Goal: Task Accomplishment & Management: Manage account settings

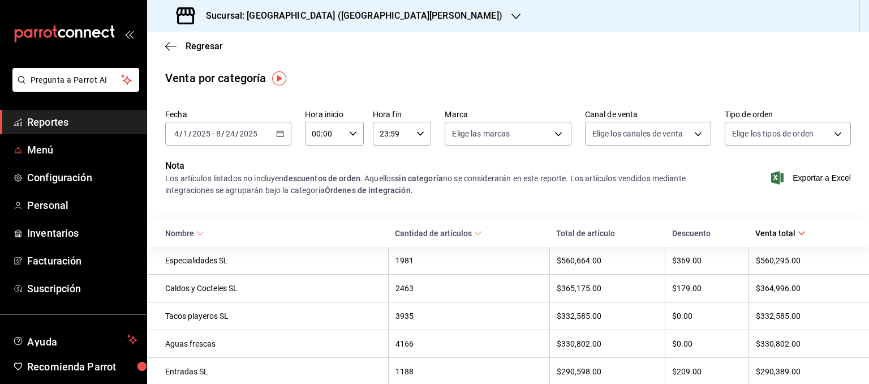
click at [46, 151] on span "Menú" at bounding box center [82, 149] width 110 height 15
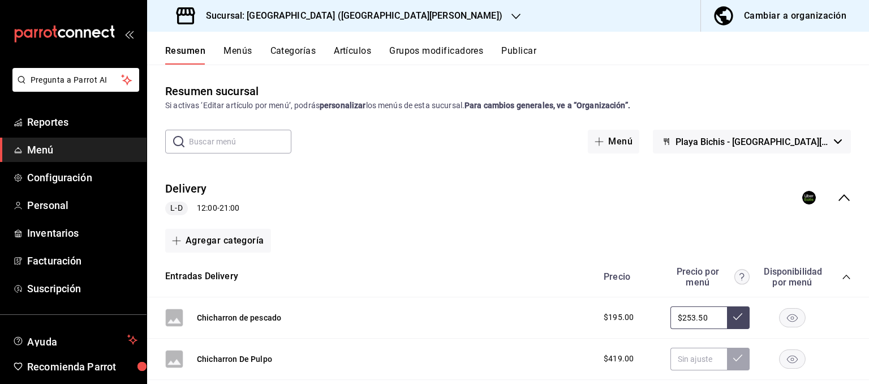
click at [842, 197] on icon "collapse-menu-row" at bounding box center [845, 198] width 14 height 14
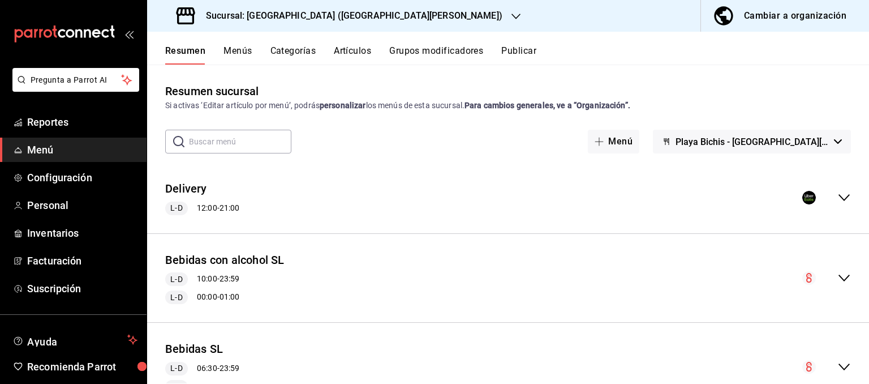
click at [844, 198] on icon "collapse-menu-row" at bounding box center [845, 198] width 14 height 14
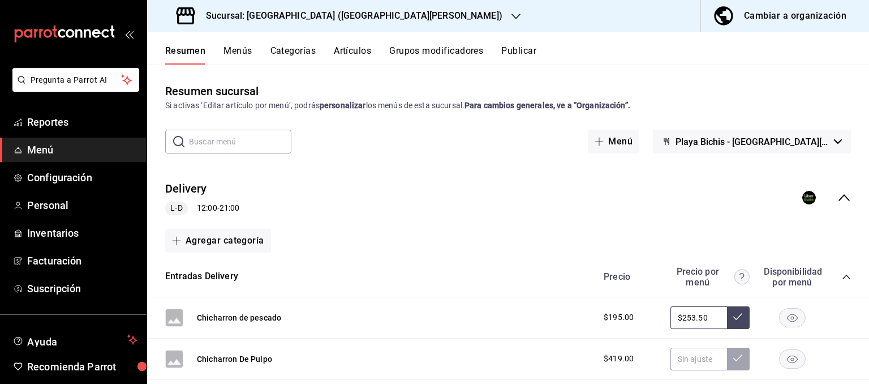
click at [304, 49] on button "Categorías" at bounding box center [294, 54] width 46 height 19
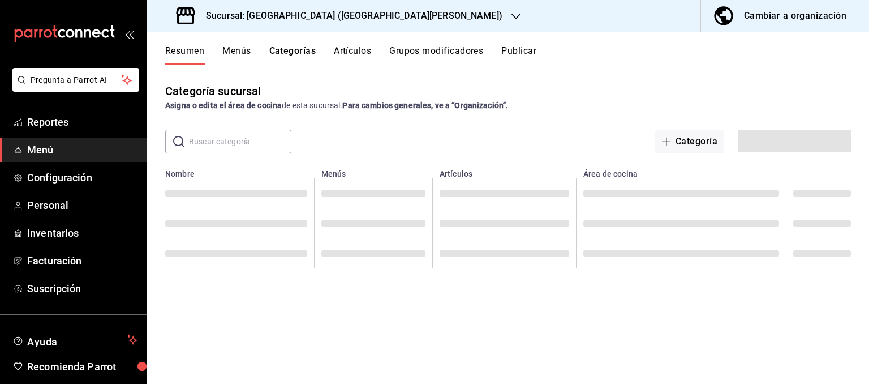
click at [353, 51] on button "Artículos" at bounding box center [352, 54] width 37 height 19
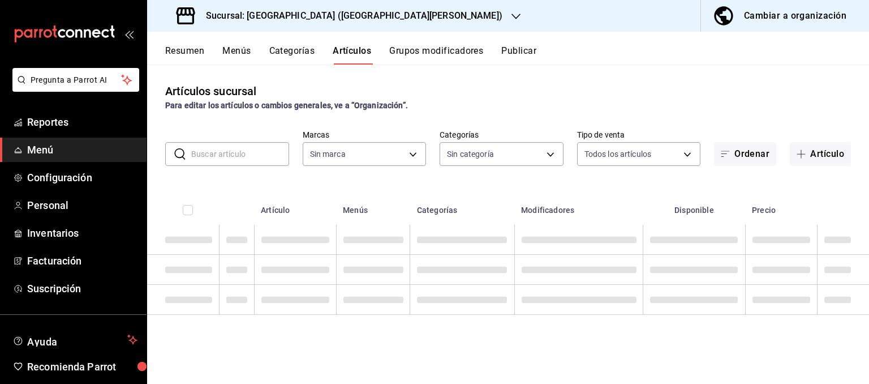
type input "c2db145c-7f15-421d-baa5-27fbbe9efb3f"
click at [361, 56] on button "Artículos" at bounding box center [352, 54] width 38 height 19
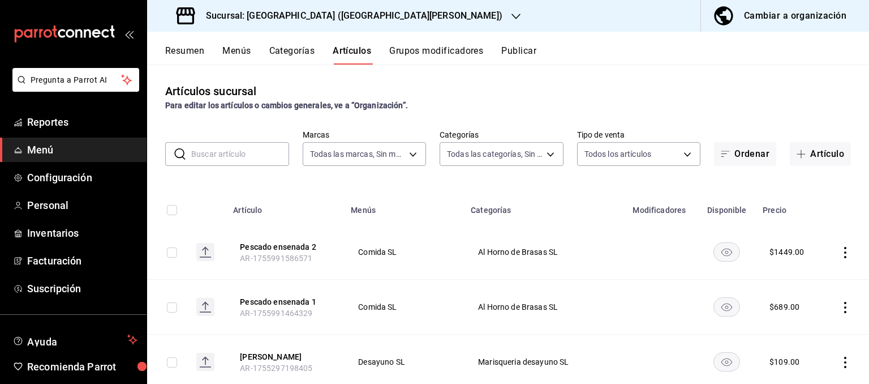
type input "18cc2158-d660-4938-b6a4-7c296d0f49cc,bb1f7274-aaeb-4d8d-8507-f0756374d564,5aff6…"
click at [241, 158] on input "text" at bounding box center [240, 154] width 98 height 23
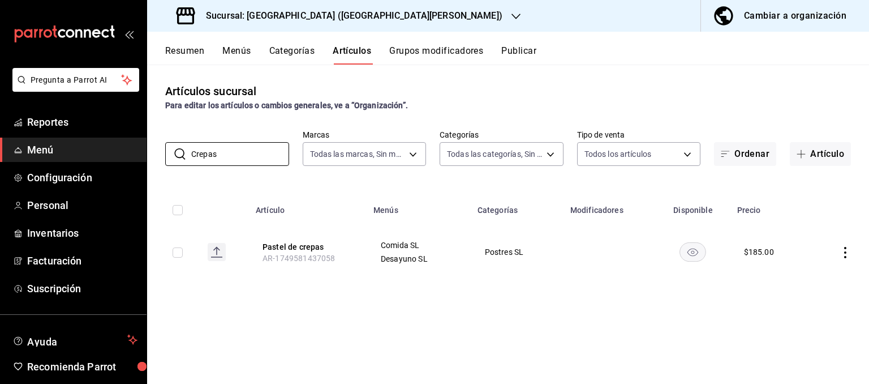
type input "Crepas"
click at [848, 253] on icon "actions" at bounding box center [845, 252] width 11 height 11
click at [813, 278] on span "Editar" at bounding box center [811, 279] width 29 height 12
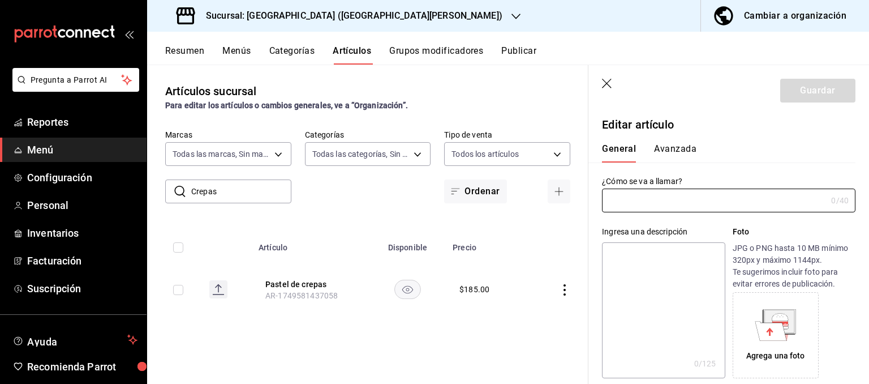
type input "Pastel de crepas"
type input "AR-1749581437058"
type input "$185.00"
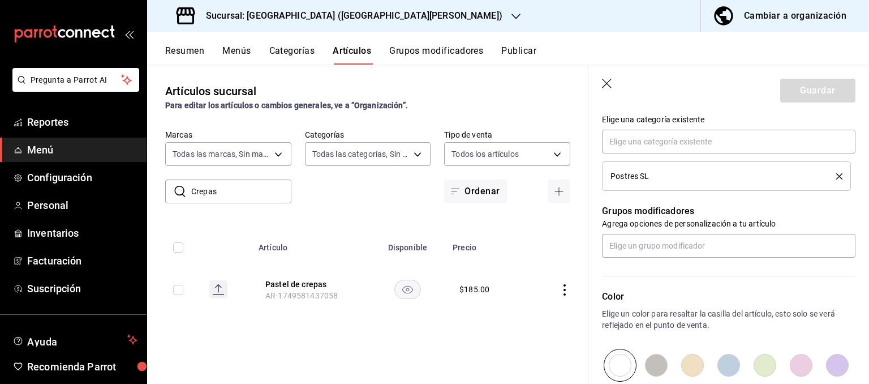
scroll to position [399, 0]
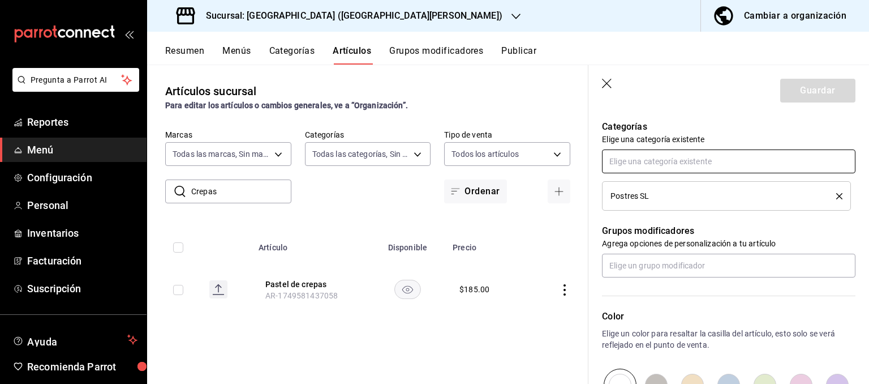
click at [694, 164] on input "text" at bounding box center [729, 161] width 254 height 24
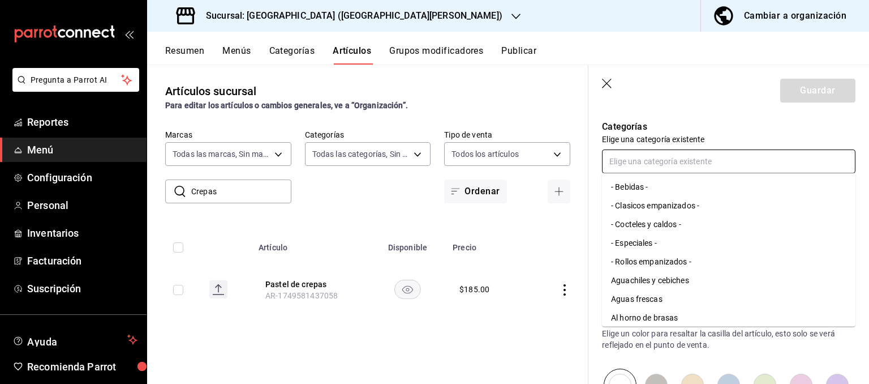
click at [694, 163] on input "text" at bounding box center [729, 161] width 254 height 24
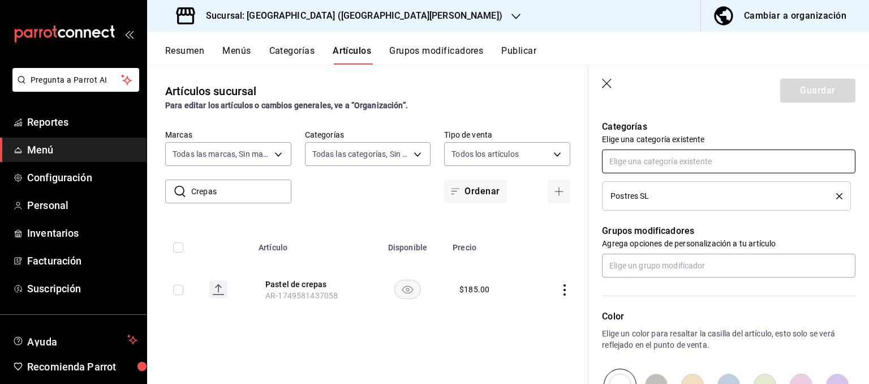
click at [694, 163] on input "text" at bounding box center [729, 161] width 254 height 24
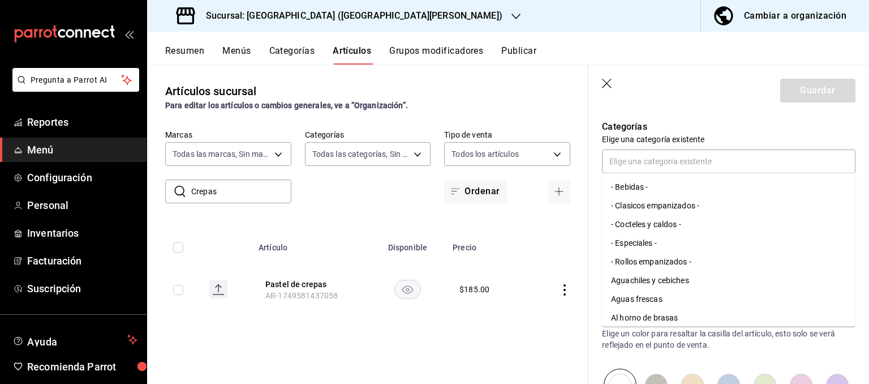
click at [494, 327] on div "Artículos sucursal Para editar los artículos o cambios generales, ve a “Organiz…" at bounding box center [367, 224] width 441 height 319
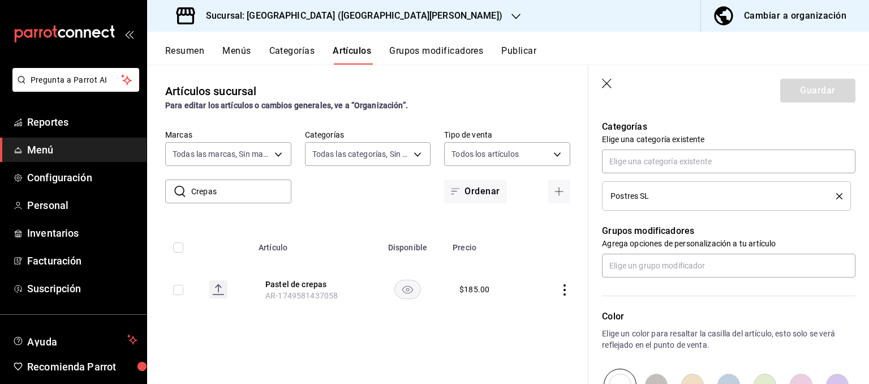
click at [512, 19] on icon "button" at bounding box center [516, 16] width 9 height 9
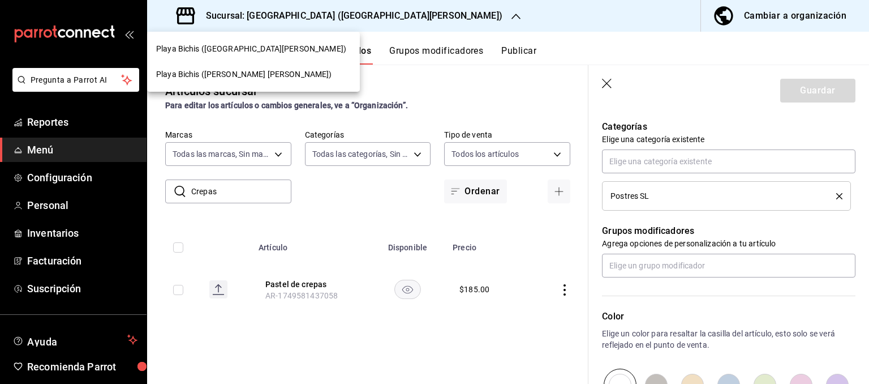
click at [212, 78] on span "Playa Bichis ([PERSON_NAME] [PERSON_NAME])" at bounding box center [244, 74] width 176 height 12
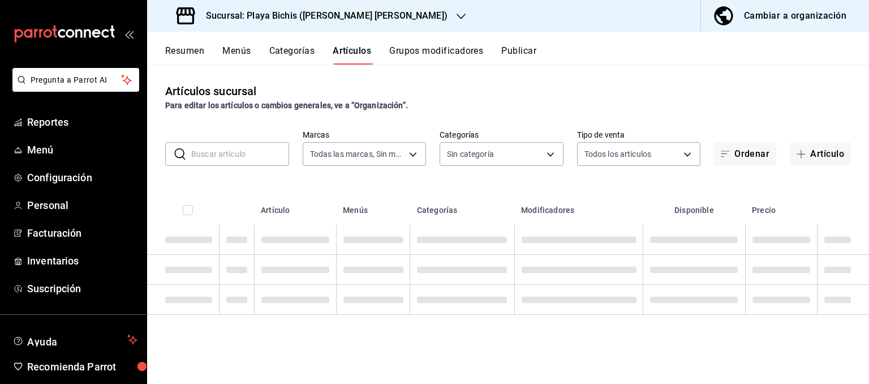
type input "4ba3d68a-2a71-4bf4-8272-d27f8f663470,fbc14f8a-a0c0-448e-9dac-7011cab8a3fb"
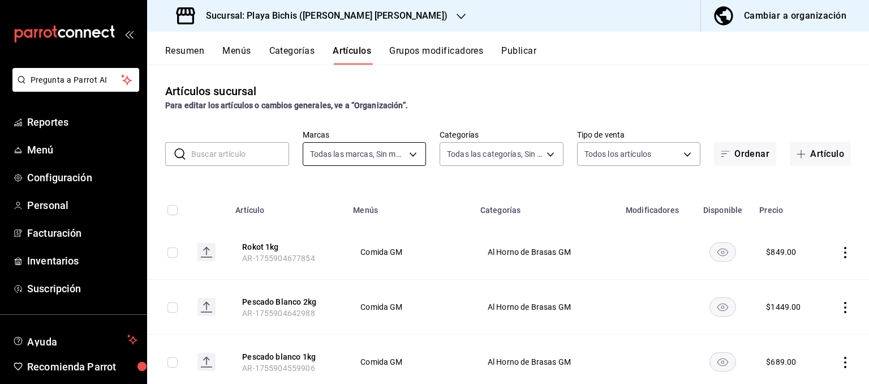
type input "76e75858-4b08-477f-a465-cf029eac86d2,78309816-bf67-4f6e-b1f2-e0ed4e3c0c0d,ac9ab…"
click at [230, 149] on input "text" at bounding box center [240, 154] width 98 height 23
type input "U"
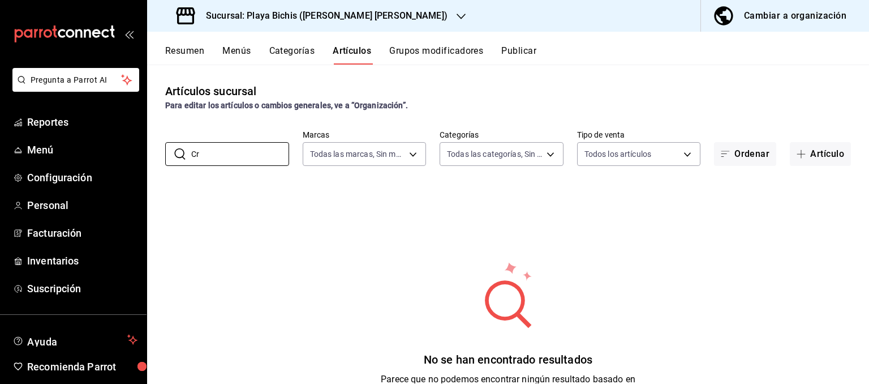
type input "C"
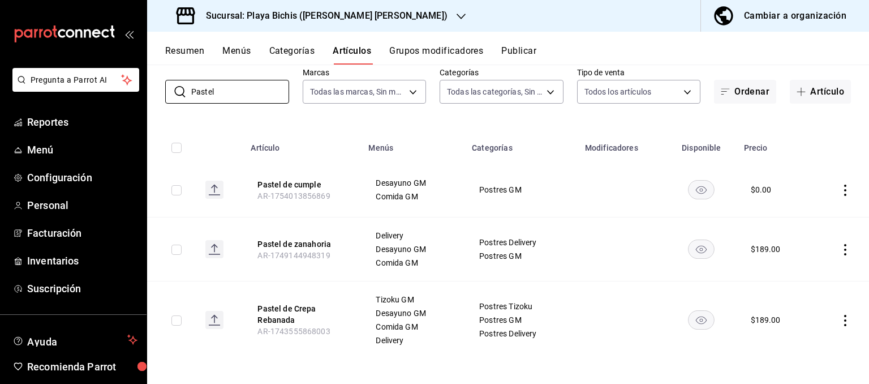
scroll to position [64, 0]
type input "Pastel"
click at [234, 58] on button "Menús" at bounding box center [236, 54] width 28 height 19
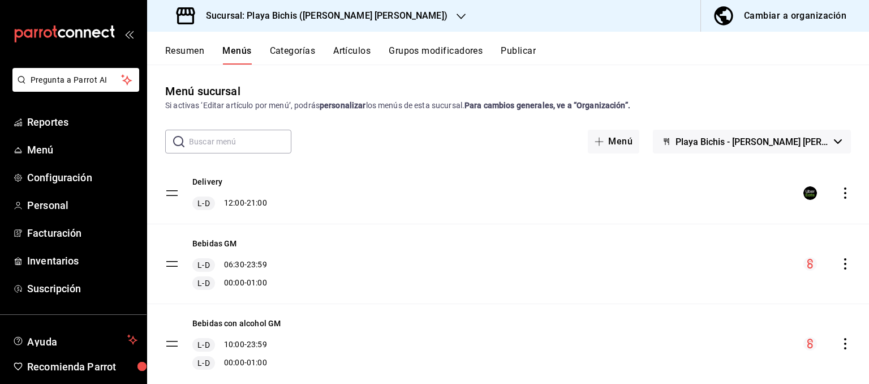
click at [848, 192] on icon "actions" at bounding box center [845, 192] width 11 height 11
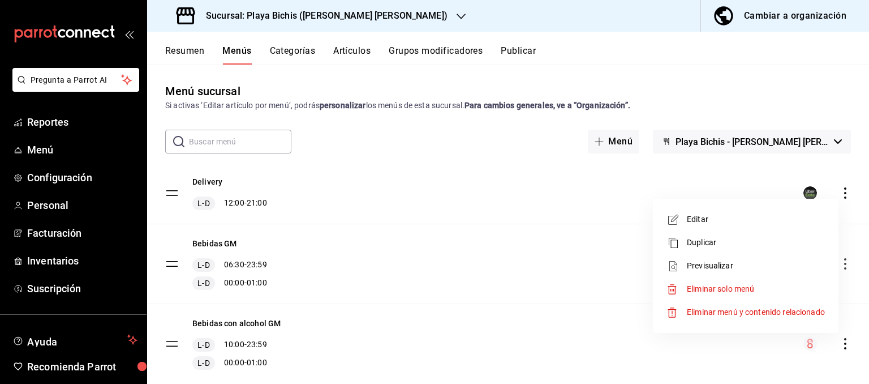
click at [727, 263] on span "Previsualizar" at bounding box center [756, 266] width 138 height 12
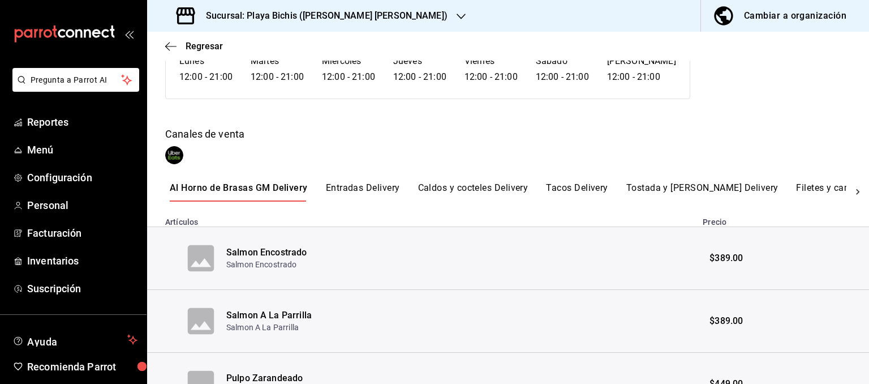
scroll to position [171, 0]
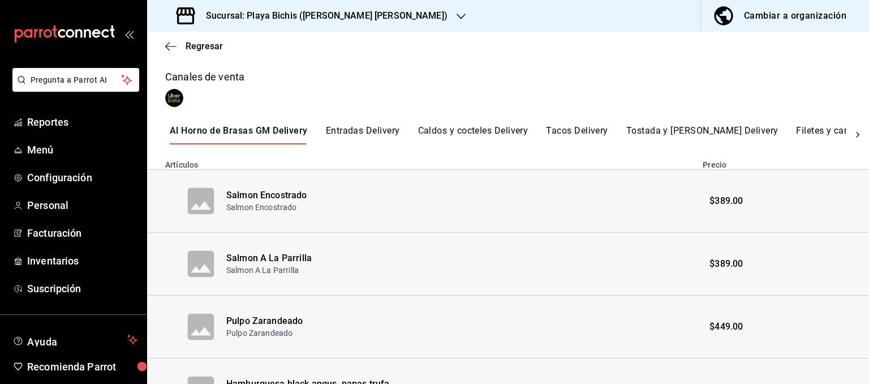
click at [814, 130] on button "Filetes y camarones Delivery" at bounding box center [856, 134] width 121 height 19
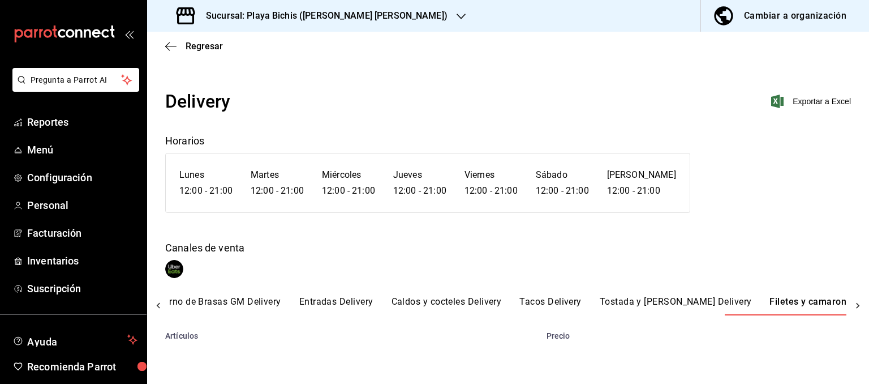
scroll to position [0, 24]
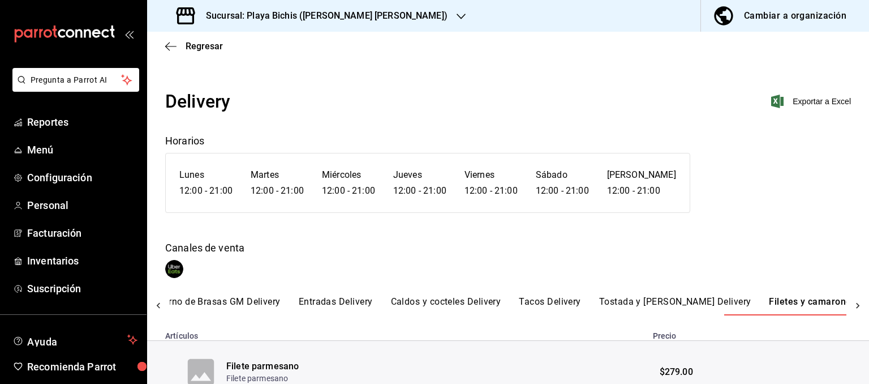
click at [859, 304] on icon at bounding box center [857, 306] width 3 height 6
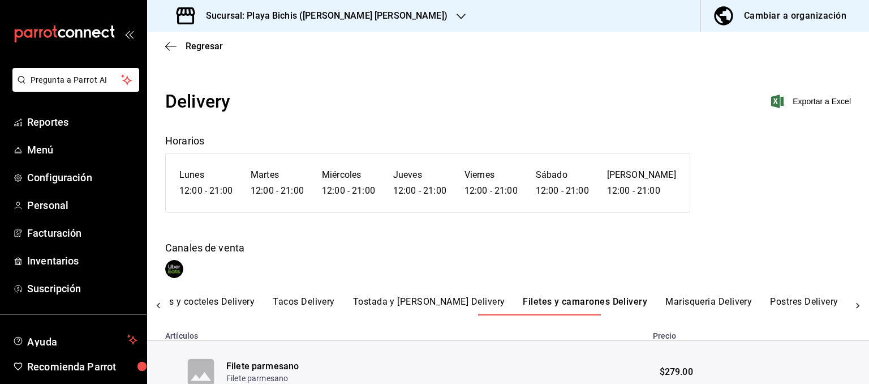
click at [859, 304] on div "Al Horno de Brasas GM Delivery Entradas Delivery Caldos y cocteles Delivery Tac…" at bounding box center [508, 305] width 722 height 19
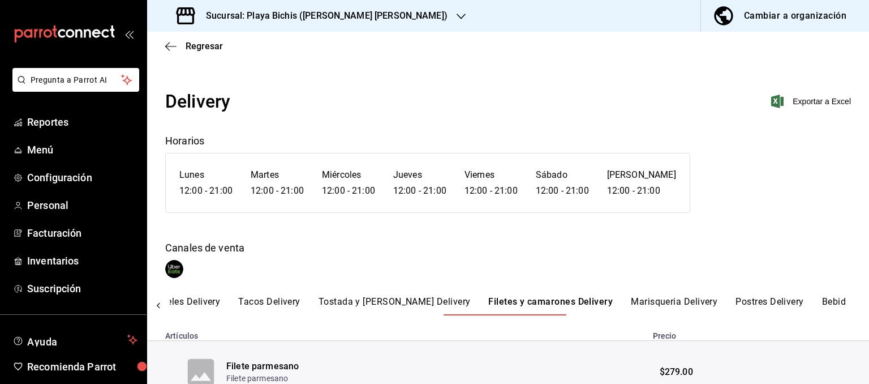
click at [859, 304] on div "Al Horno de Brasas GM Delivery Entradas Delivery Caldos y cocteles Delivery Tac…" at bounding box center [508, 305] width 722 height 19
click at [736, 301] on button "Postres Delivery" at bounding box center [770, 305] width 68 height 19
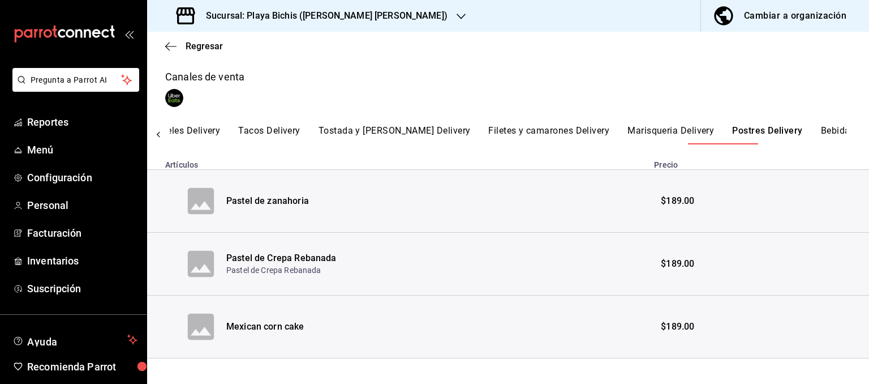
scroll to position [182, 0]
